Goal: Find specific page/section: Find specific page/section

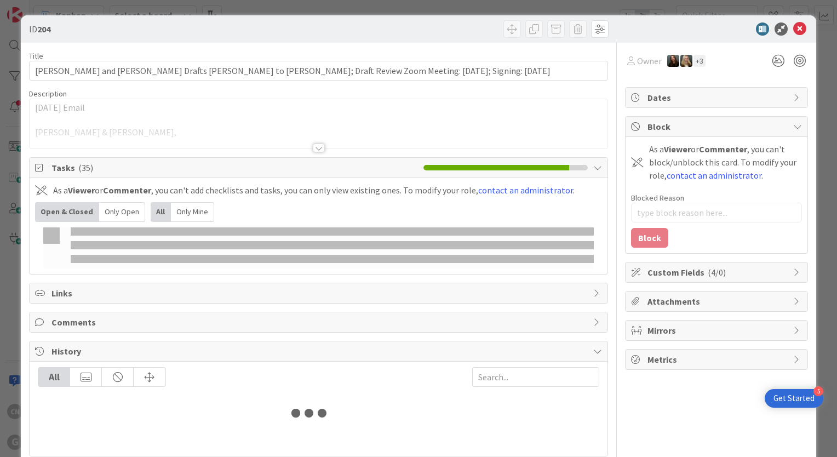
type input "reckm"
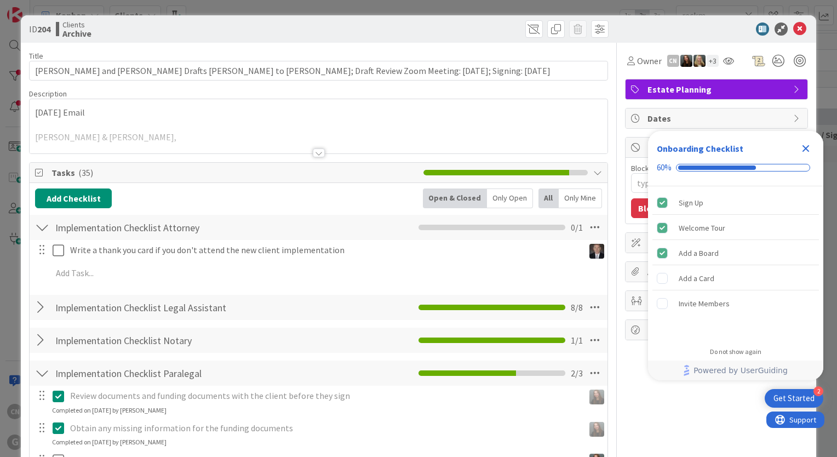
click at [805, 150] on icon "Close Checklist" at bounding box center [806, 148] width 7 height 7
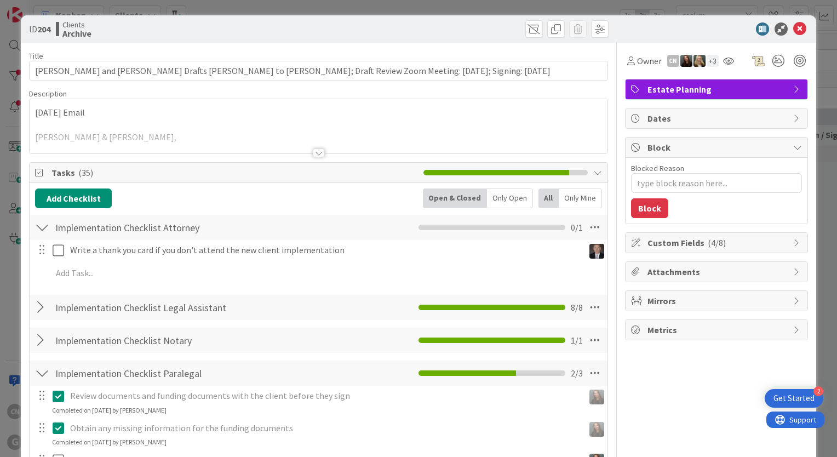
click at [315, 153] on div at bounding box center [319, 153] width 12 height 9
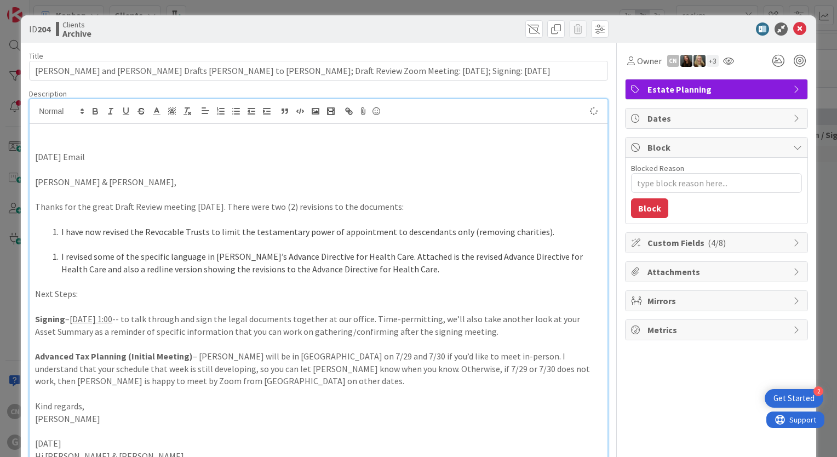
type textarea "x"
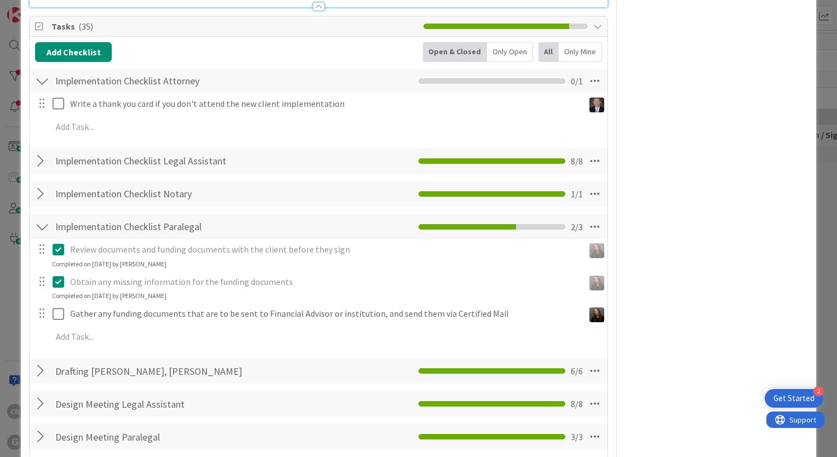
scroll to position [1151, 0]
click at [38, 151] on div at bounding box center [42, 161] width 14 height 20
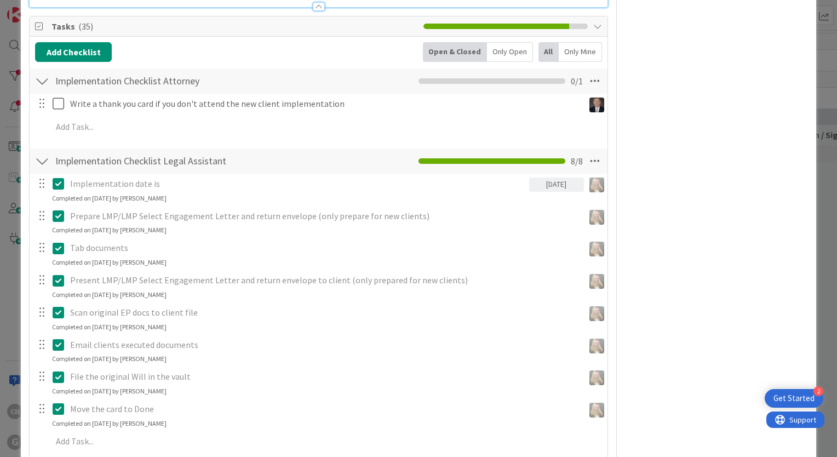
click at [40, 152] on div at bounding box center [42, 161] width 14 height 20
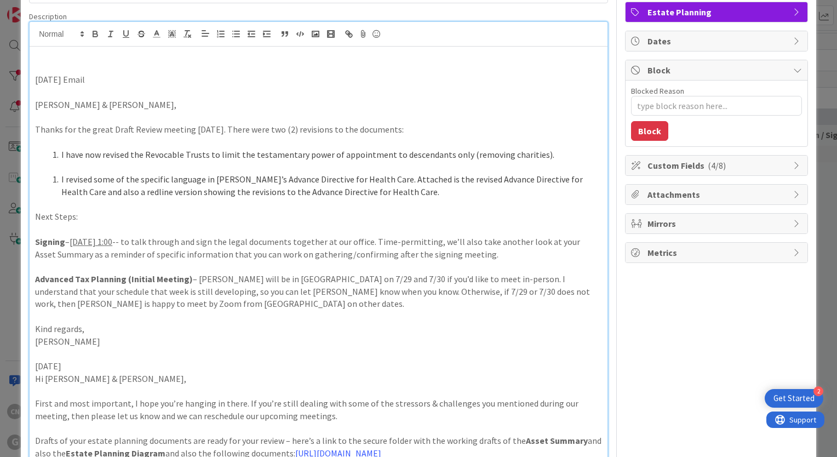
scroll to position [0, 0]
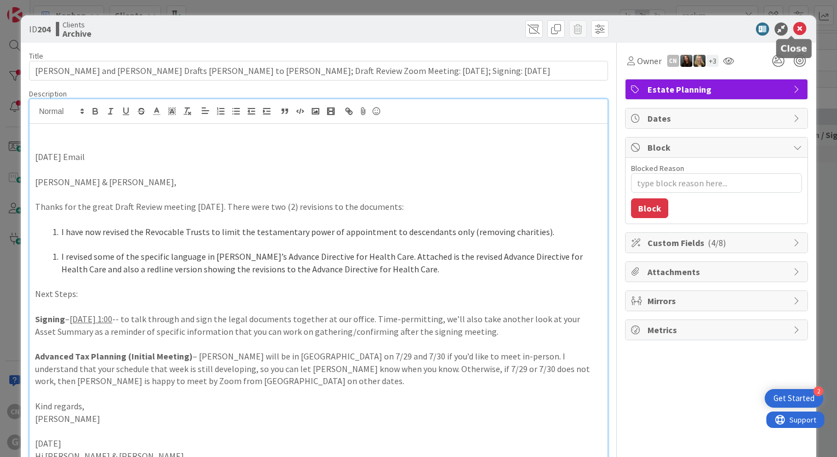
click at [794, 28] on icon at bounding box center [800, 28] width 13 height 13
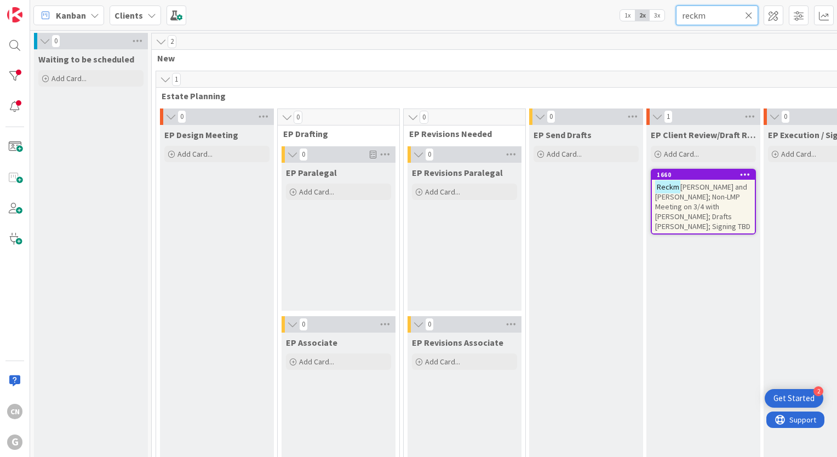
drag, startPoint x: 718, startPoint y: 21, endPoint x: 641, endPoint y: 21, distance: 76.7
click at [641, 21] on div "Kanban Clients 1x 2x 3x reckm" at bounding box center [433, 15] width 807 height 30
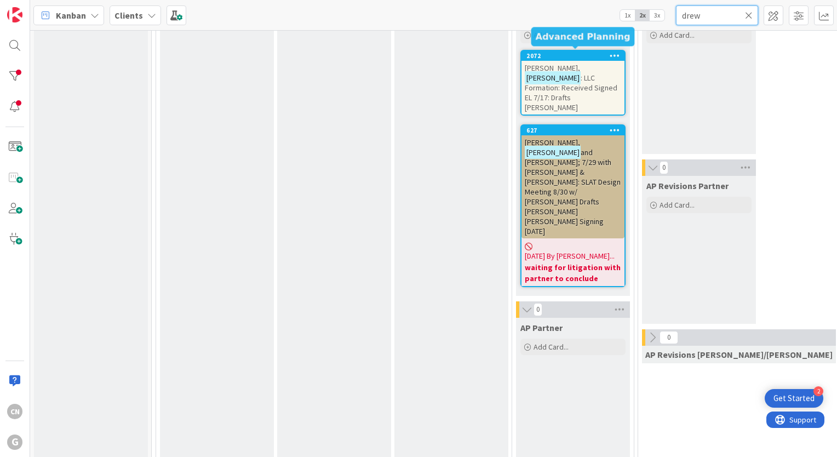
scroll to position [1095, 0]
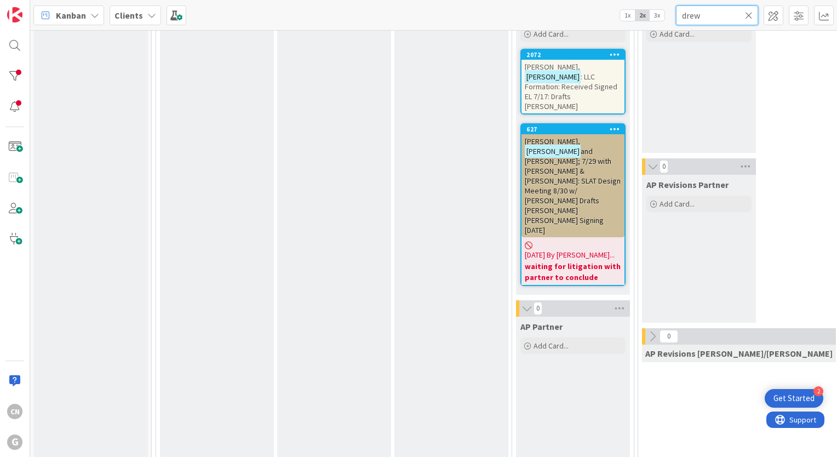
type input "drew"
click at [570, 82] on span ": LLC Formation: Received Signed EL 7/17: Drafts [PERSON_NAME]" at bounding box center [571, 91] width 93 height 39
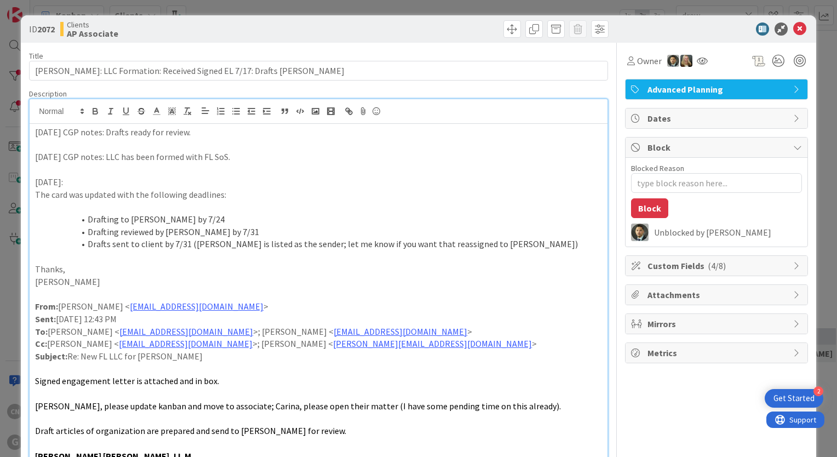
click at [32, 111] on div "8/1/25 CGP notes: Drafts ready for review. 7/23/25 CGP notes: LLC has been form…" at bounding box center [319, 441] width 578 height 685
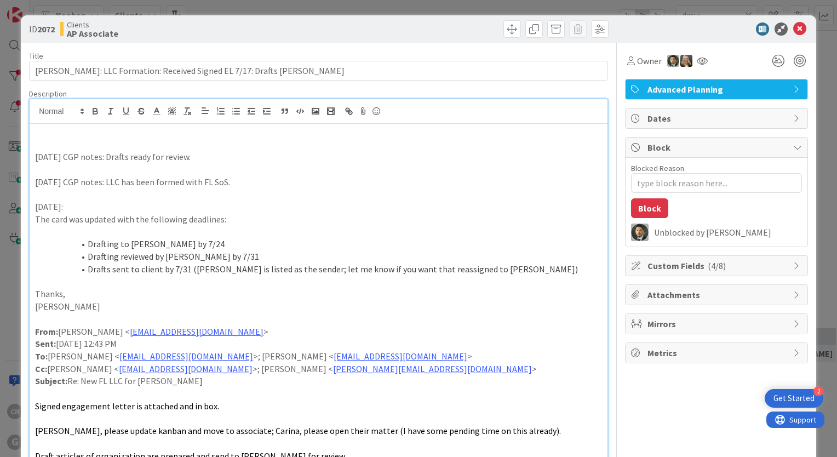
click at [59, 140] on p at bounding box center [318, 145] width 567 height 13
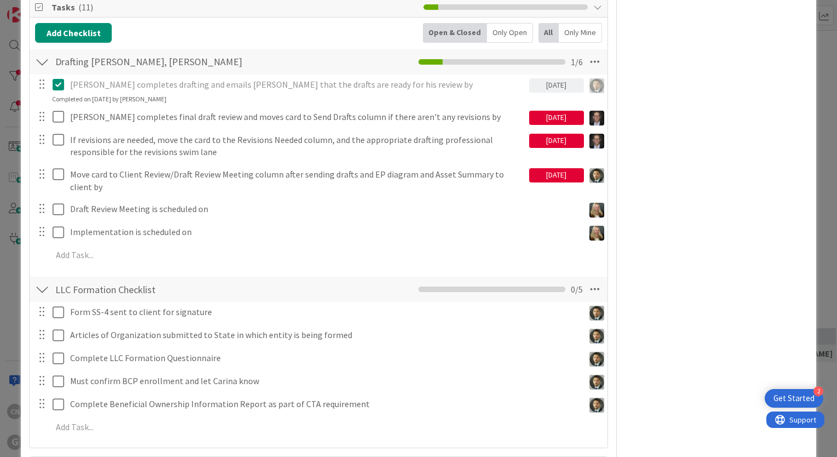
scroll to position [821, 0]
type textarea "x"
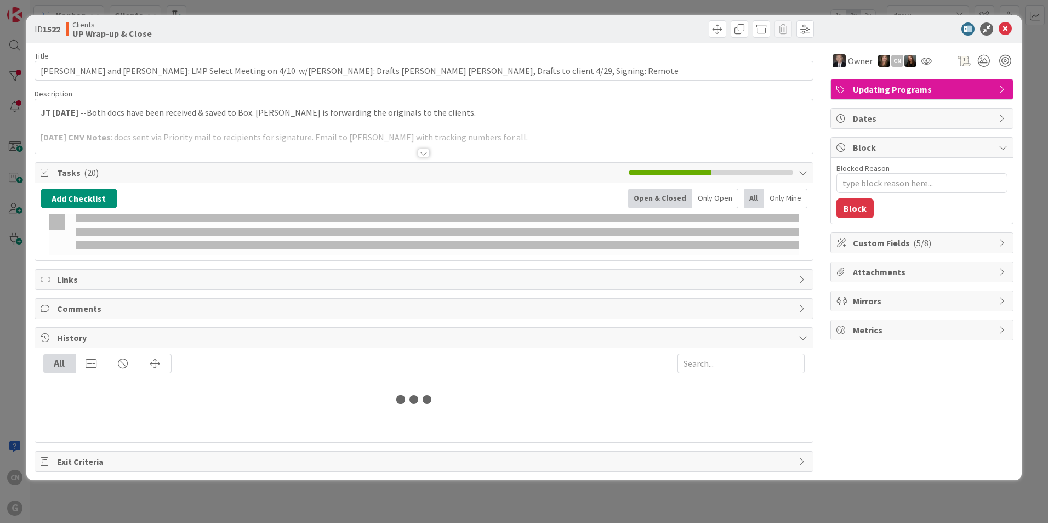
type input "drew"
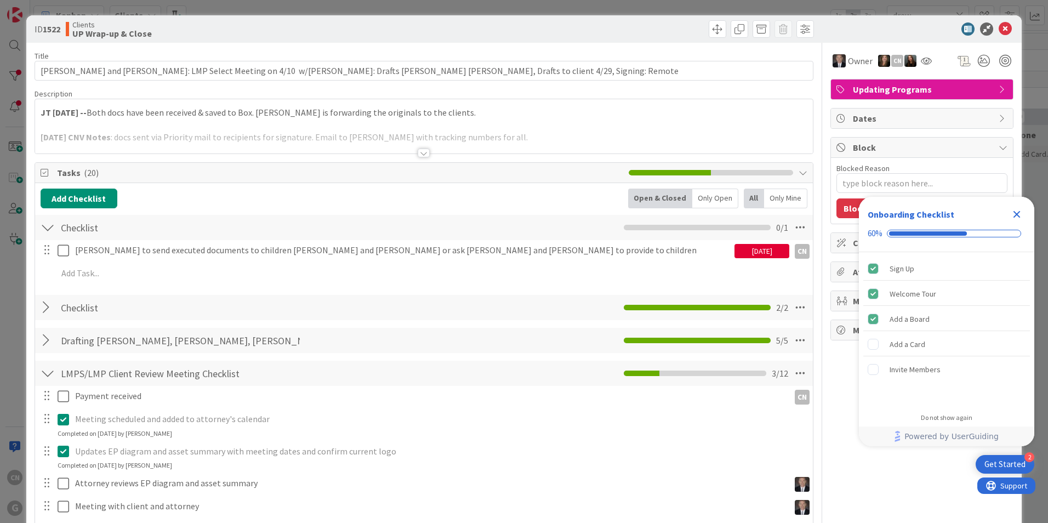
click at [41, 113] on strong "JT [DATE] --" at bounding box center [64, 112] width 46 height 11
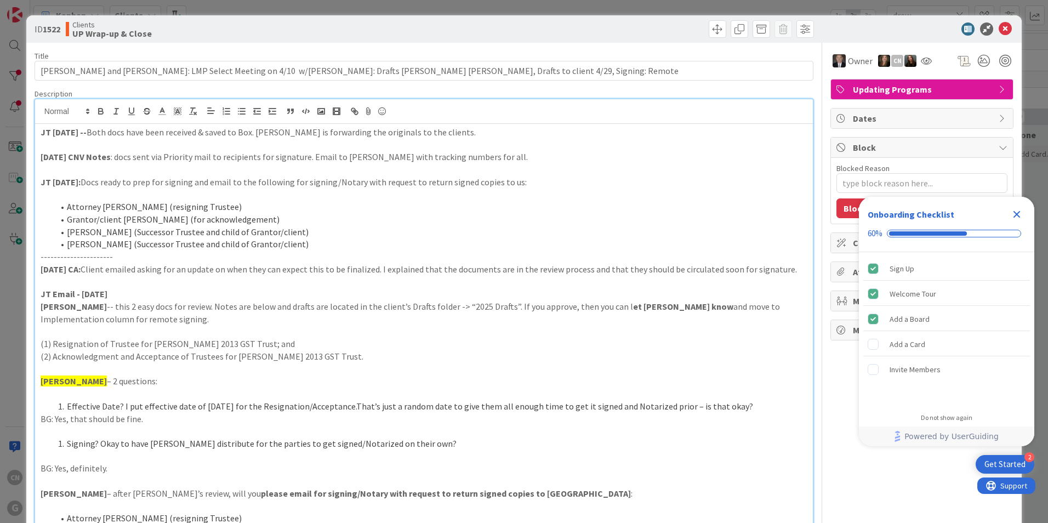
click at [43, 130] on strong "JT [DATE] --" at bounding box center [64, 132] width 46 height 11
click at [41, 132] on strong "JT [DATE] --" at bounding box center [64, 132] width 46 height 11
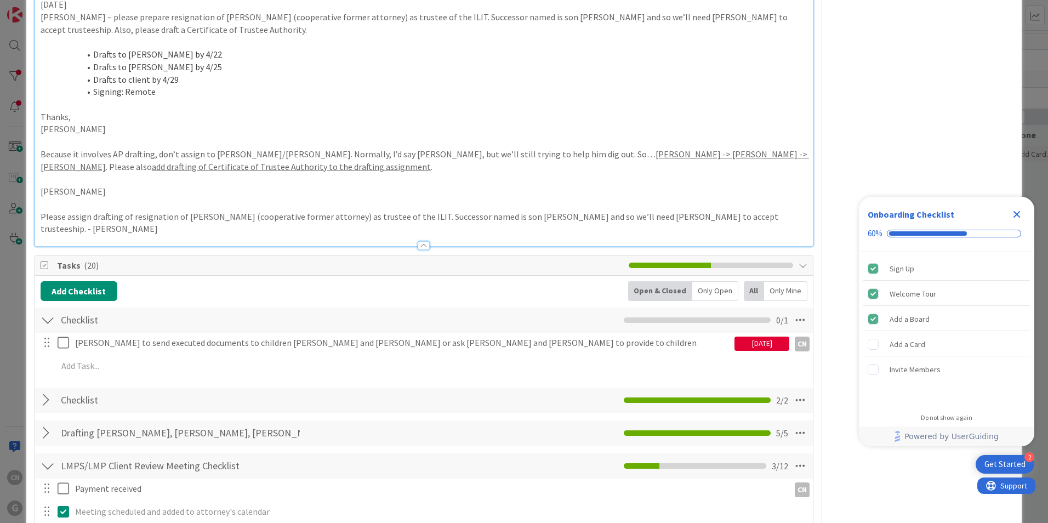
scroll to position [912, 0]
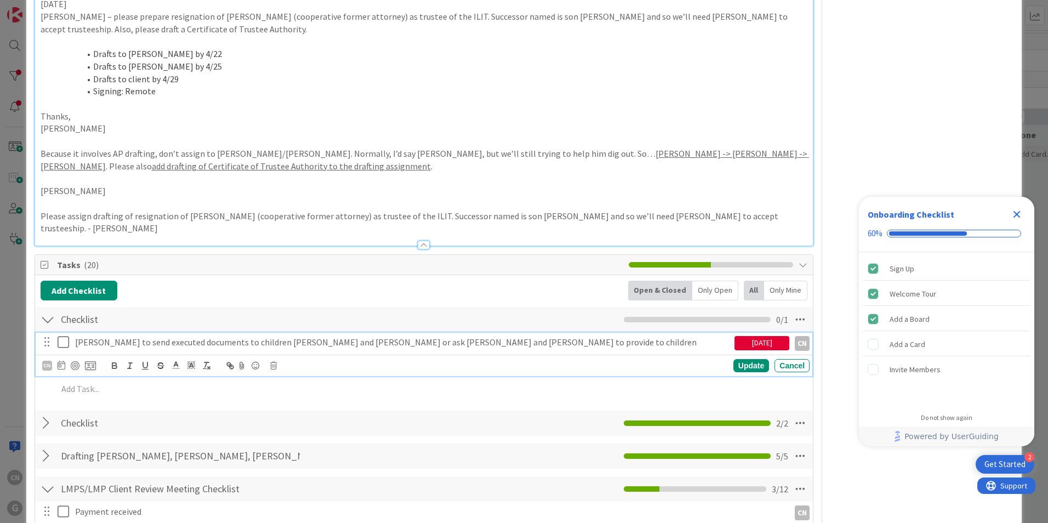
click at [497, 336] on p "[PERSON_NAME] to send executed documents to children [PERSON_NAME] and [PERSON_…" at bounding box center [402, 342] width 655 height 13
type textarea "x"
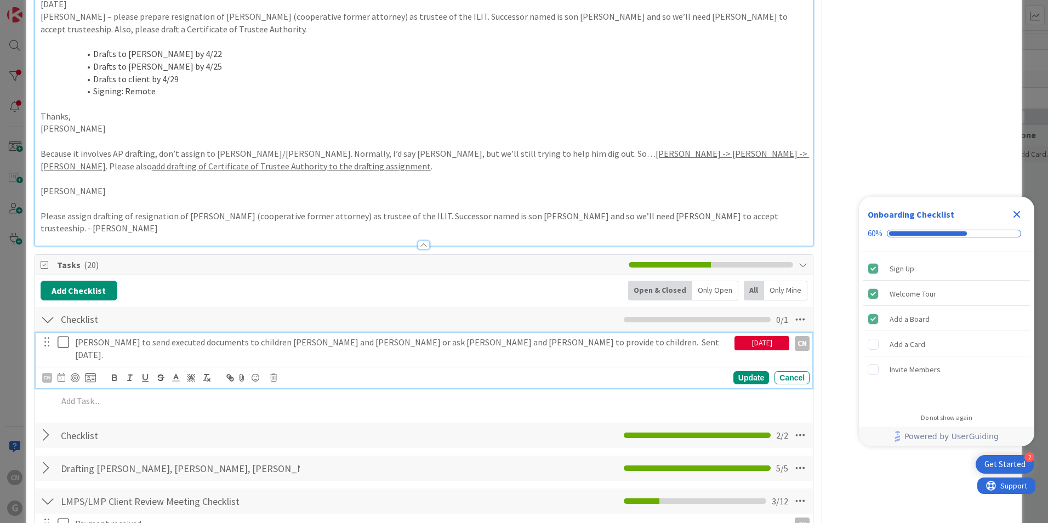
click at [61, 335] on icon at bounding box center [66, 341] width 16 height 13
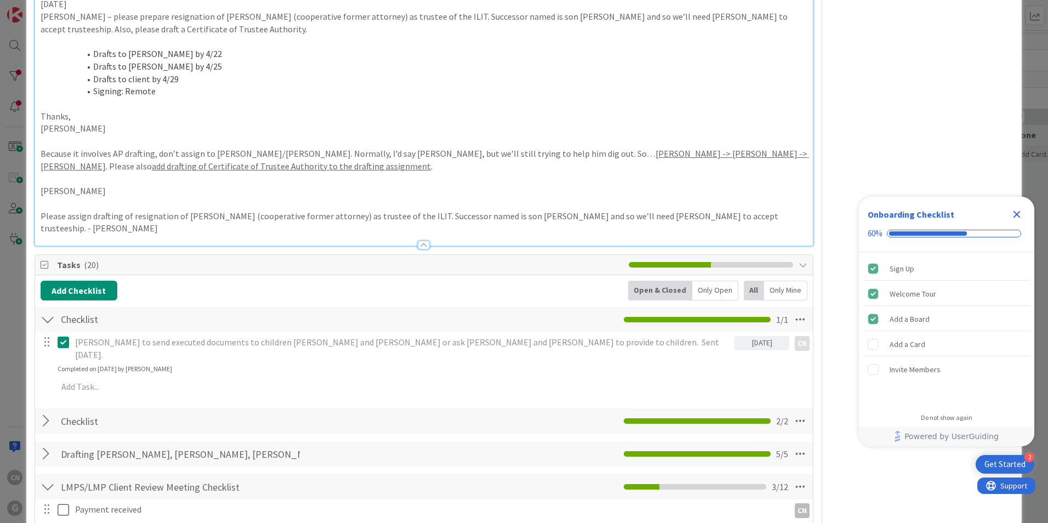
type textarea "x"
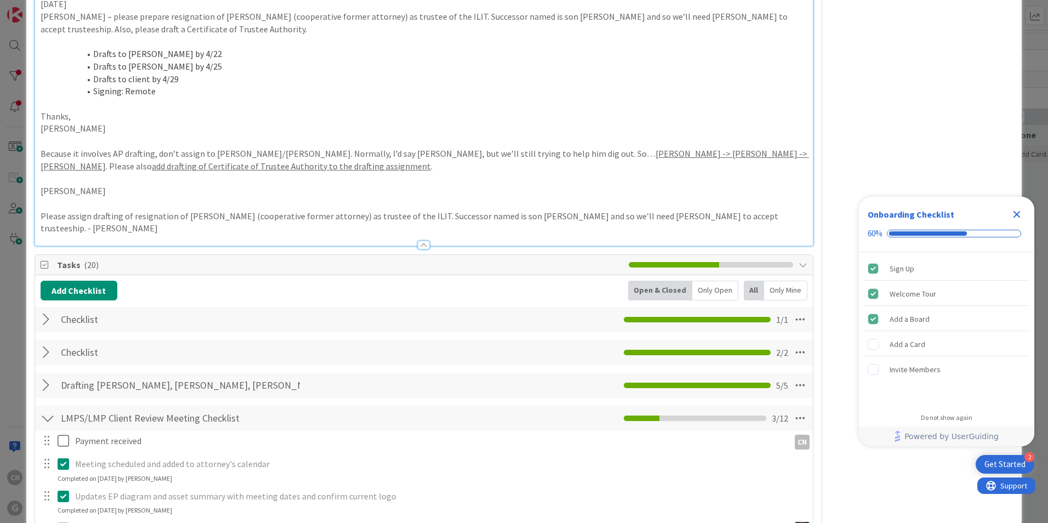
click at [46, 408] on div at bounding box center [48, 418] width 14 height 20
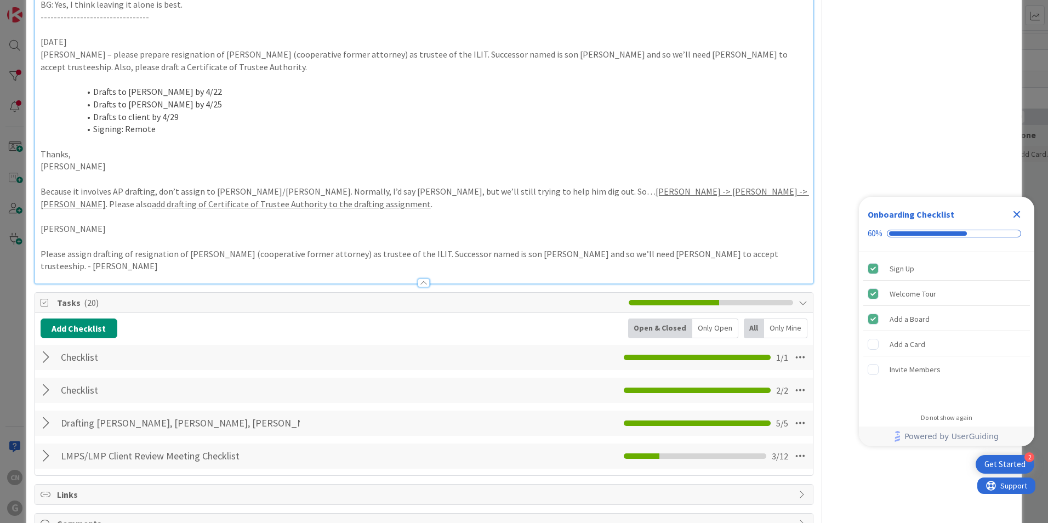
scroll to position [876, 0]
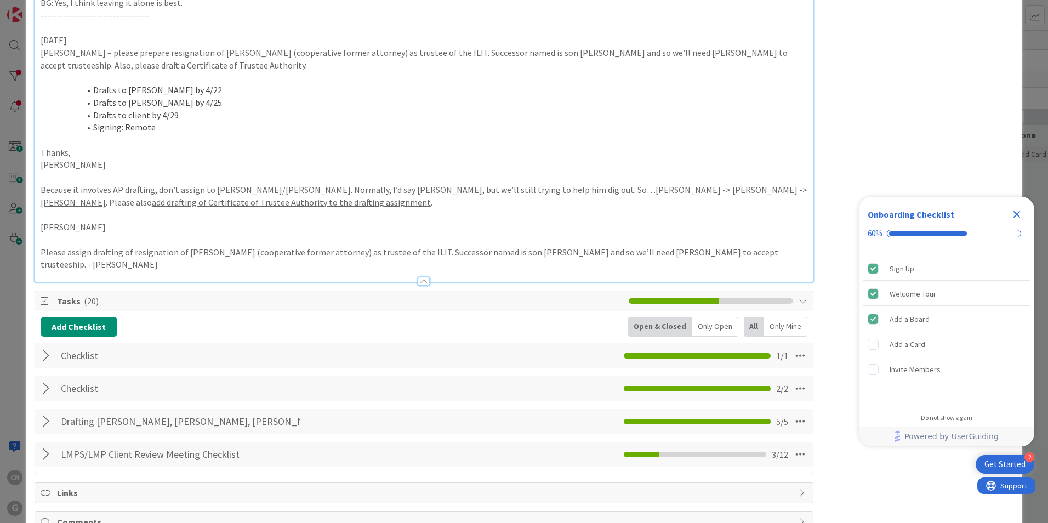
click at [46, 346] on div at bounding box center [48, 356] width 14 height 20
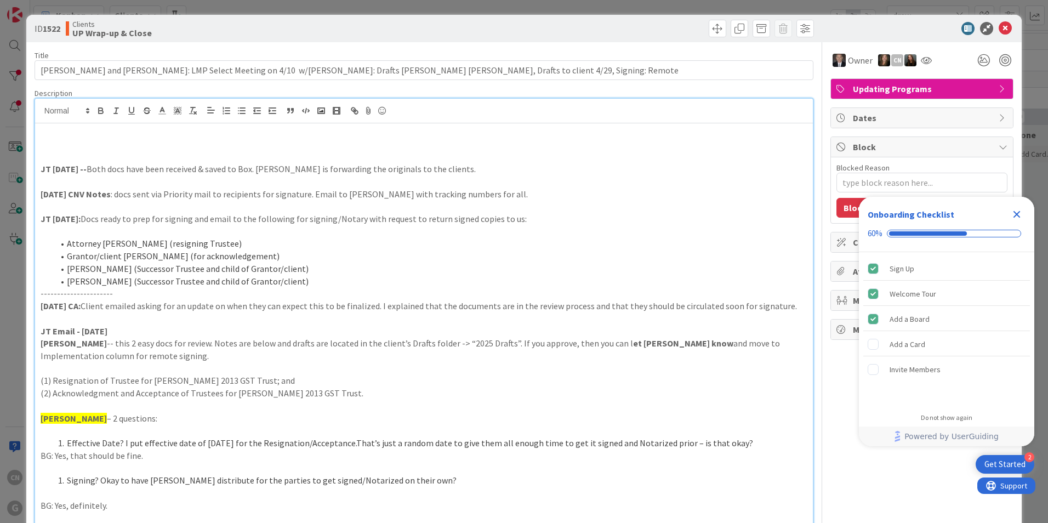
scroll to position [0, 0]
click at [72, 153] on p at bounding box center [424, 157] width 767 height 13
drag, startPoint x: 101, startPoint y: 158, endPoint x: 24, endPoint y: 161, distance: 76.8
click at [24, 161] on div "ID 1522 Clients UP Wrap-up & Close Title 123 / 128 [PERSON_NAME] and [PERSON_NA…" at bounding box center [524, 261] width 1048 height 523
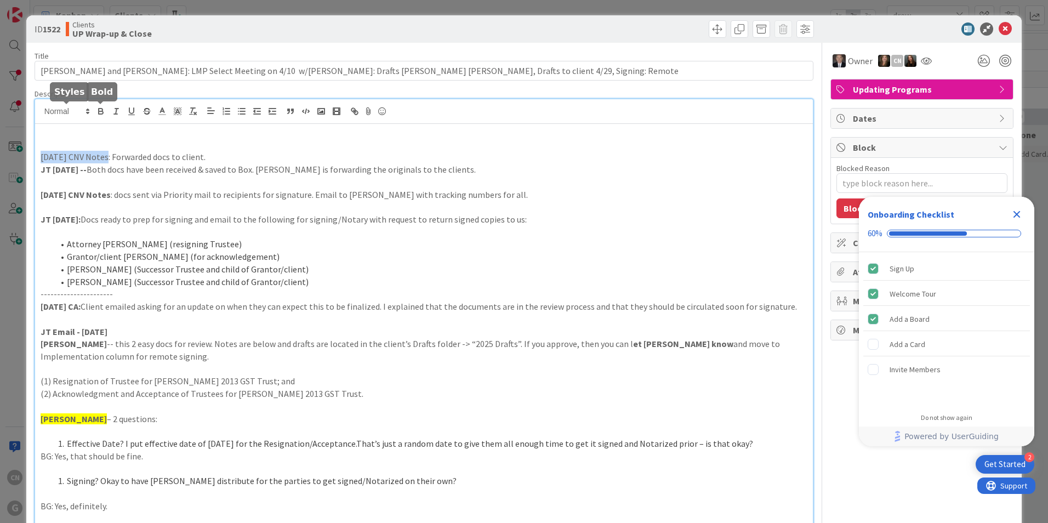
click at [99, 109] on icon "button" at bounding box center [101, 110] width 4 height 3
click at [236, 155] on p "[DATE] CNV Notes : Forwarded docs to client." at bounding box center [424, 157] width 767 height 13
click at [276, 159] on p "[DATE] CNV Notes : Forwarded docs to client. Email to [PERSON_NAME] if any furt…" at bounding box center [424, 157] width 767 height 13
type textarea "x"
drag, startPoint x: 1020, startPoint y: 215, endPoint x: 1021, endPoint y: 208, distance: 7.1
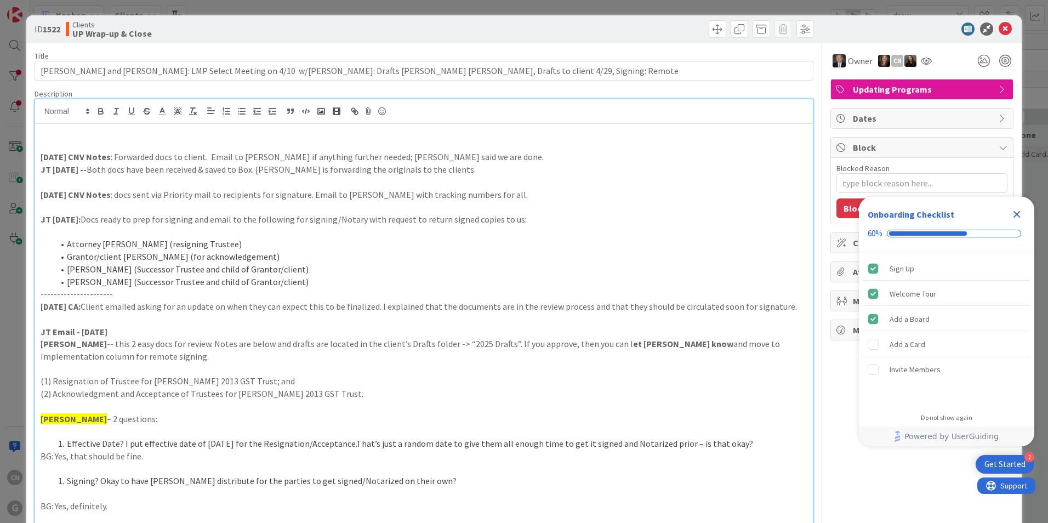
click at [1020, 214] on icon "Close Checklist" at bounding box center [1016, 214] width 13 height 13
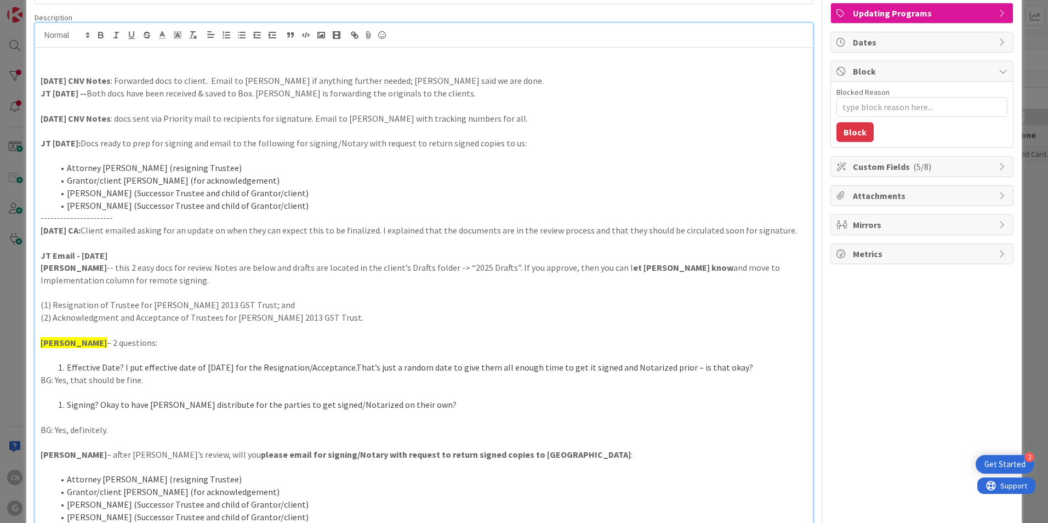
scroll to position [15, 0]
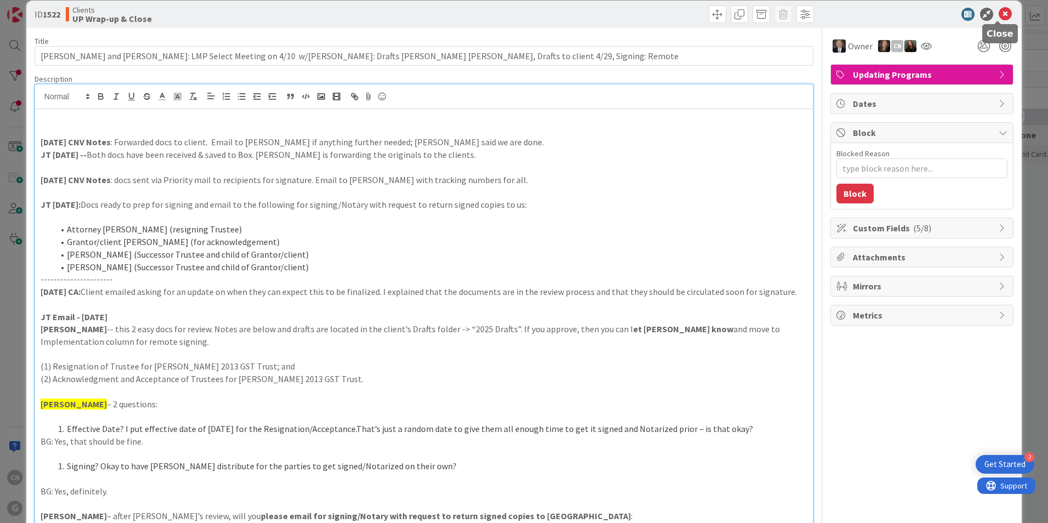
click at [998, 14] on icon at bounding box center [1004, 14] width 13 height 13
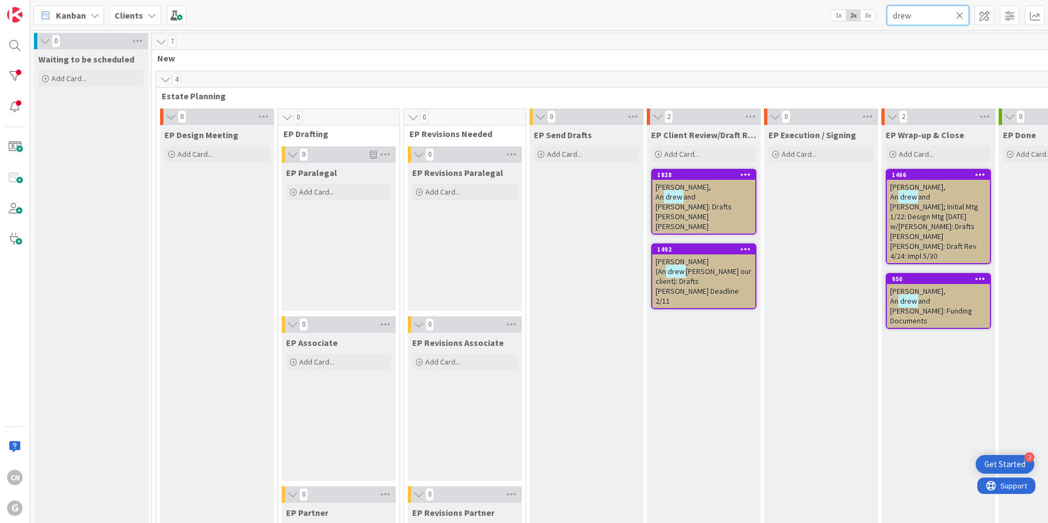
drag, startPoint x: 918, startPoint y: 18, endPoint x: 871, endPoint y: 17, distance: 46.6
click at [871, 17] on div "Kanban Clients 1x 2x 3x drew" at bounding box center [539, 15] width 1018 height 30
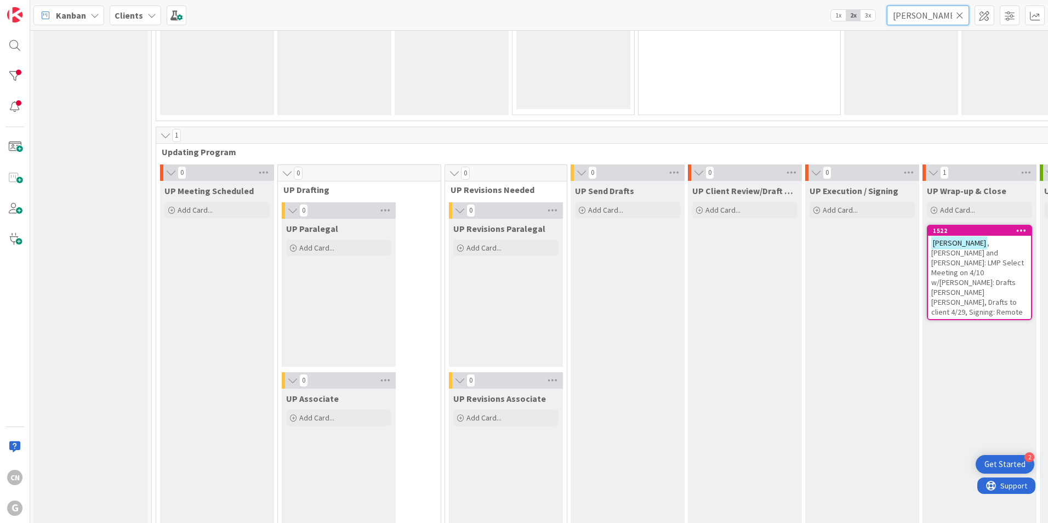
scroll to position [1479, 0]
type input "[PERSON_NAME]"
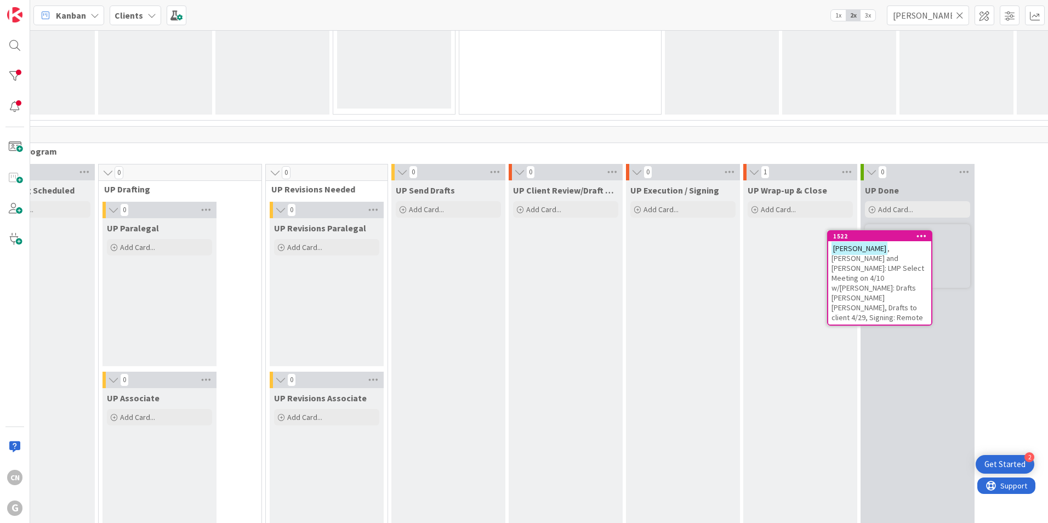
scroll to position [1479, 181]
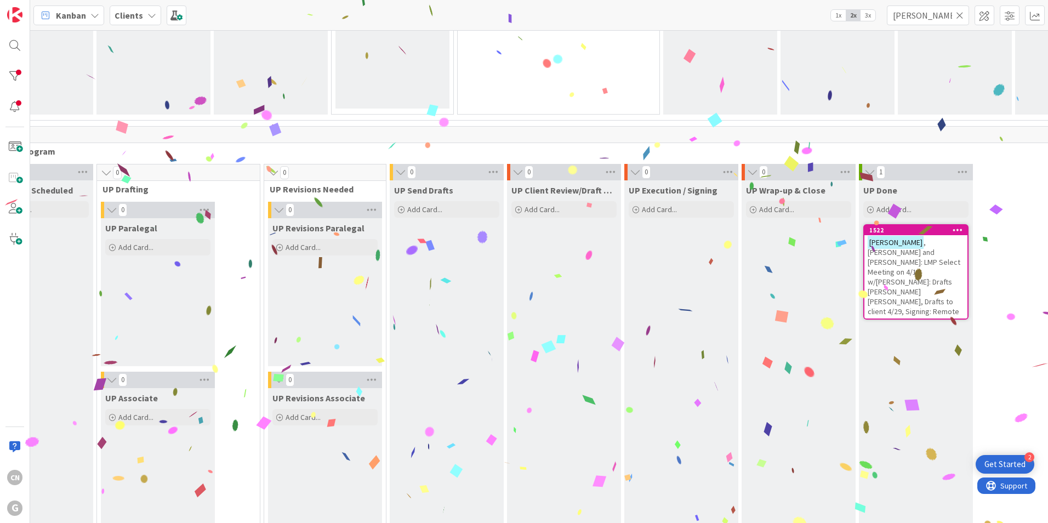
click at [868, 264] on span ", [PERSON_NAME] and [PERSON_NAME]: LMP Select Meeting on 4/10 w/[PERSON_NAME]: …" at bounding box center [914, 276] width 93 height 79
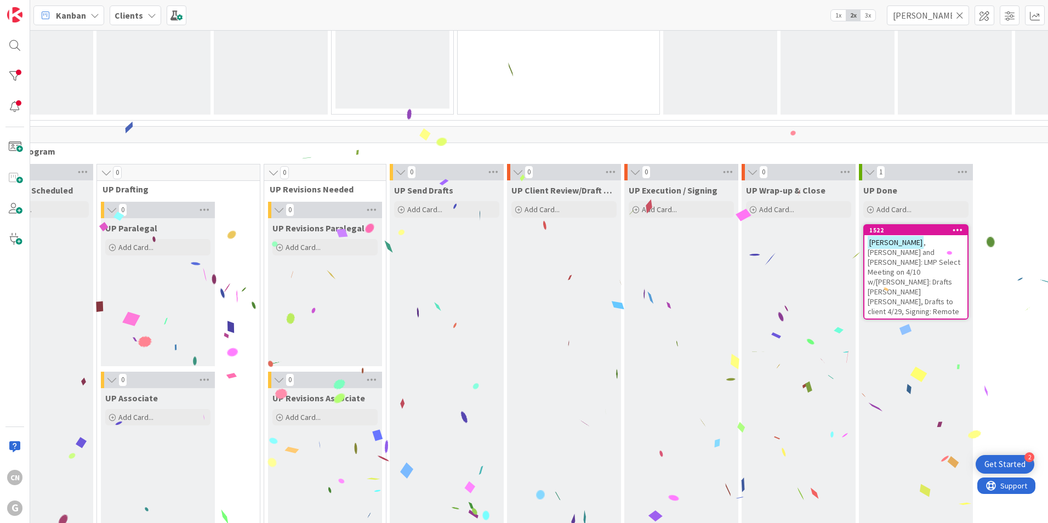
type textarea "x"
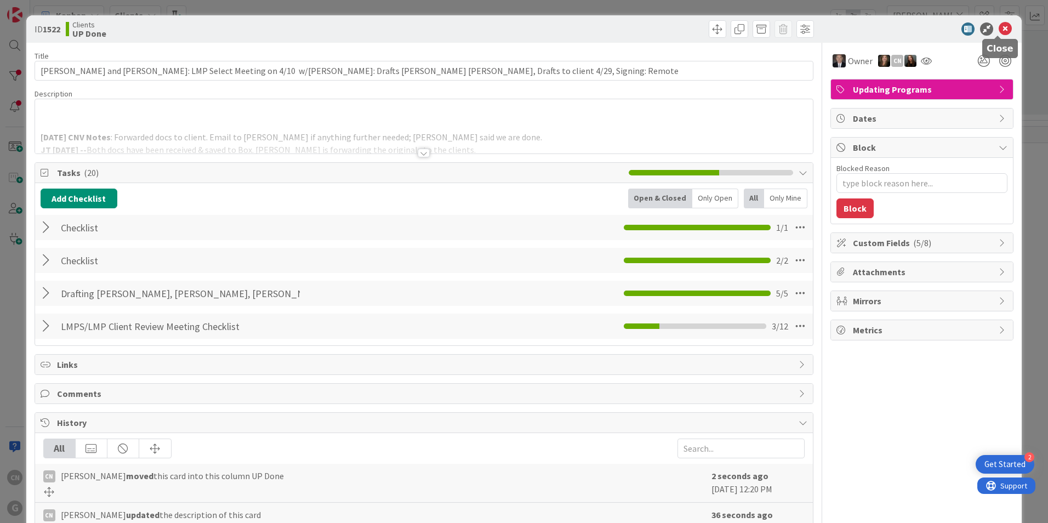
click at [998, 25] on icon at bounding box center [1004, 28] width 13 height 13
